Goal: Transaction & Acquisition: Obtain resource

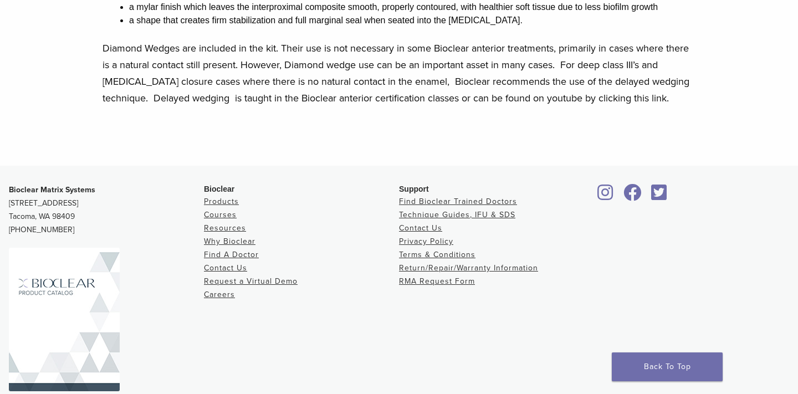
scroll to position [712, 0]
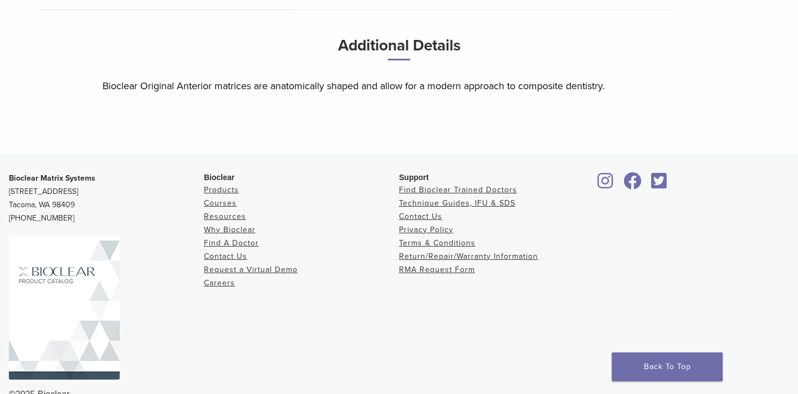
scroll to position [576, 0]
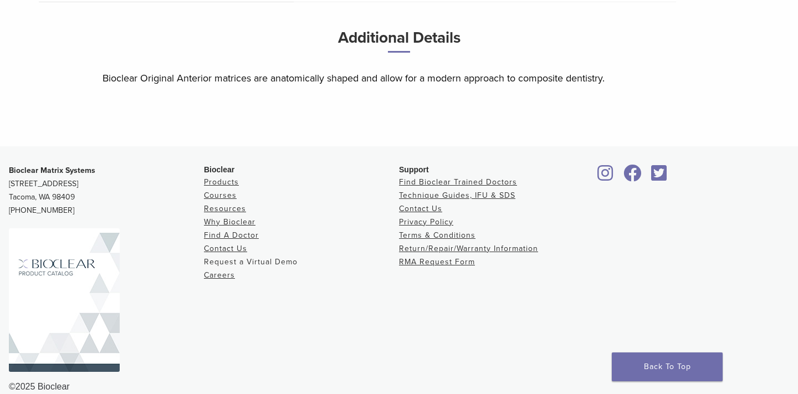
click at [233, 257] on link "Request a Virtual Demo" at bounding box center [251, 261] width 94 height 9
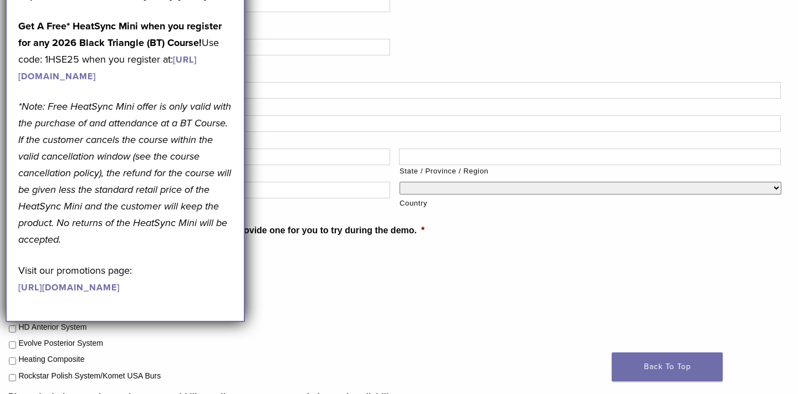
scroll to position [110, 0]
